Goal: Check status: Check status

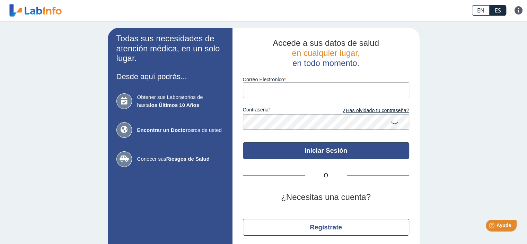
type input "[EMAIL_ADDRESS][DOMAIN_NAME]"
click at [305, 154] on button "Iniciar Sesión" at bounding box center [326, 150] width 166 height 17
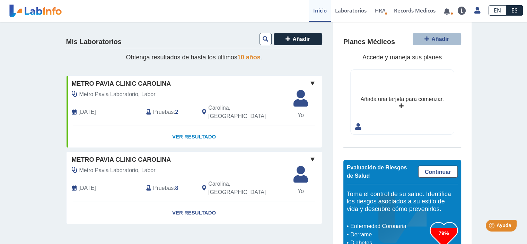
click at [186, 127] on link "Ver Resultado" at bounding box center [195, 137] width 256 height 22
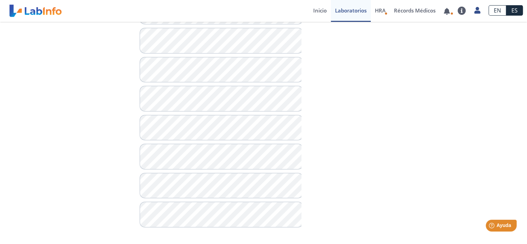
scroll to position [371, 0]
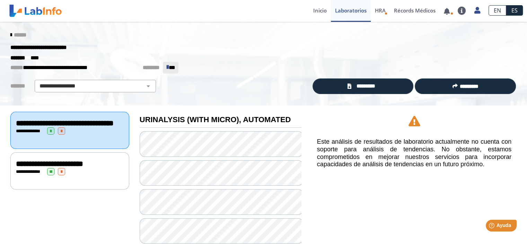
click at [64, 167] on span "**********" at bounding box center [49, 164] width 67 height 8
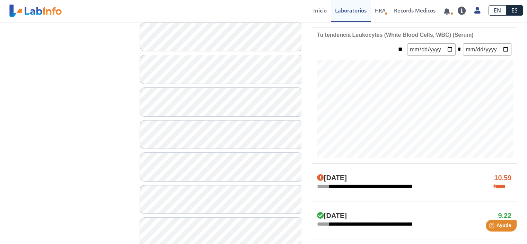
scroll to position [164, 0]
